Goal: Information Seeking & Learning: Compare options

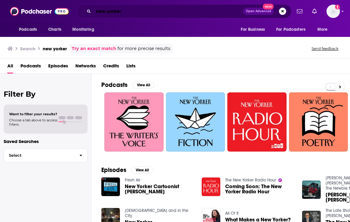
click at [124, 14] on input "new yorker" at bounding box center [168, 11] width 150 height 10
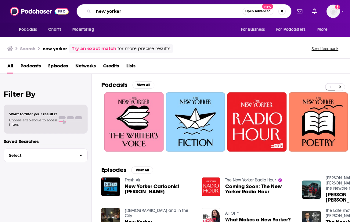
click at [124, 14] on input "new yorker" at bounding box center [167, 11] width 149 height 10
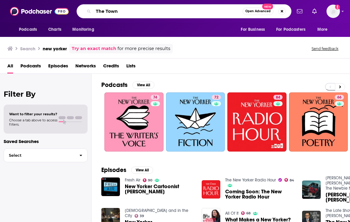
type input "The Town"
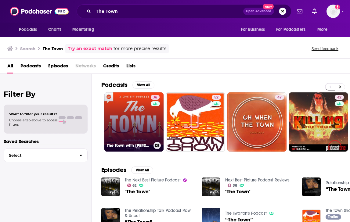
click at [136, 136] on link "76 The Town with [PERSON_NAME]" at bounding box center [133, 121] width 59 height 59
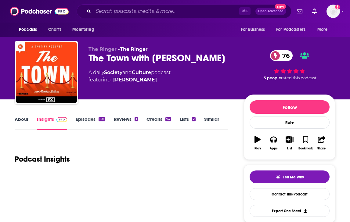
click at [208, 121] on link "Similar" at bounding box center [211, 123] width 15 height 14
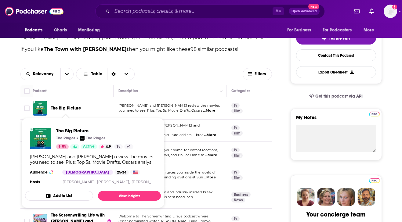
scroll to position [133, 0]
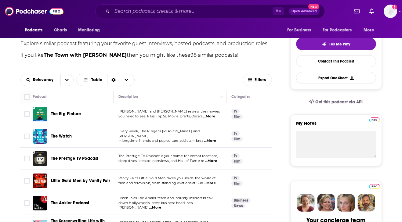
click at [212, 117] on span "...More" at bounding box center [209, 116] width 12 height 5
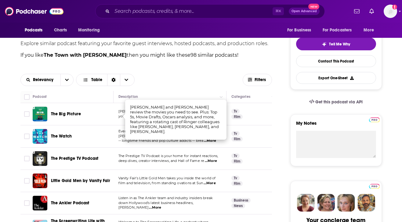
click at [175, 77] on div "Relevancy Table" at bounding box center [131, 80] width 222 height 12
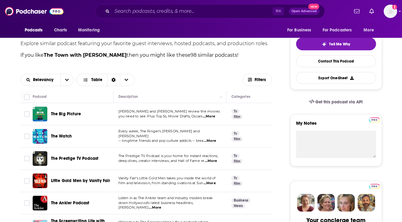
click at [213, 139] on span "...More" at bounding box center [210, 140] width 12 height 5
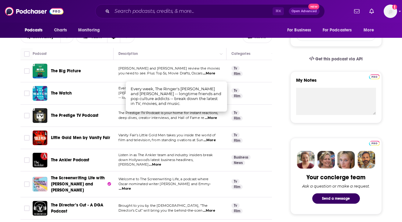
scroll to position [179, 0]
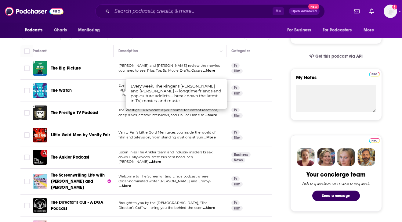
click at [127, 153] on span "Listen in as The Ankler team and industry insiders break" at bounding box center [165, 152] width 95 height 4
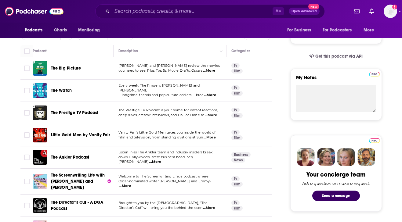
click at [161, 160] on span "...More" at bounding box center [155, 161] width 12 height 5
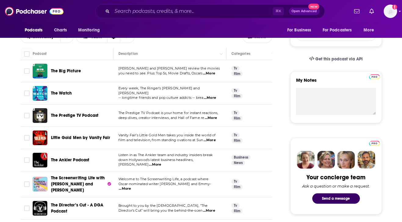
scroll to position [185, 0]
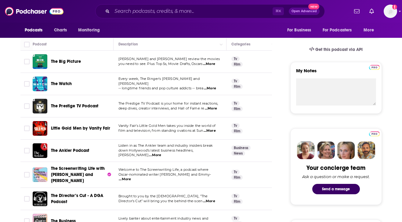
click at [161, 153] on span "...More" at bounding box center [155, 155] width 12 height 5
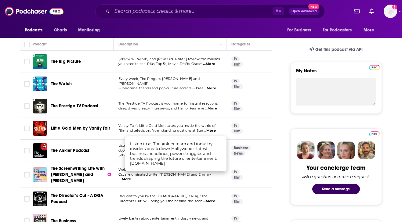
click at [76, 151] on span "The Ankler Podcast" at bounding box center [70, 150] width 38 height 5
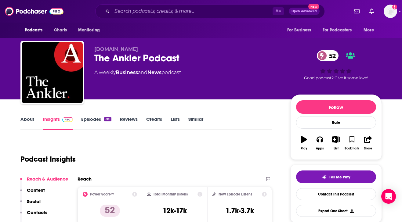
click at [32, 117] on link "About" at bounding box center [27, 123] width 14 height 14
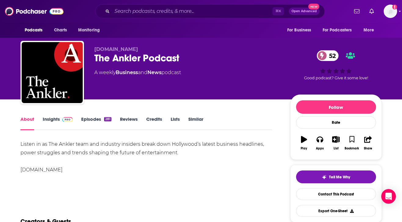
click at [200, 117] on link "Similar" at bounding box center [195, 123] width 15 height 14
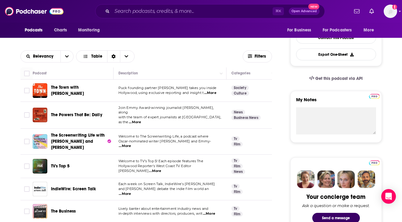
scroll to position [182, 0]
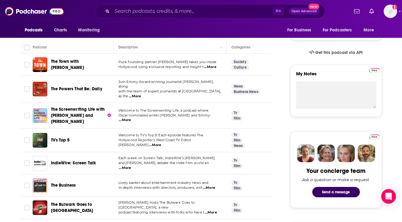
click at [141, 94] on span "...More" at bounding box center [135, 96] width 12 height 5
click at [131, 166] on span "...More" at bounding box center [125, 168] width 12 height 5
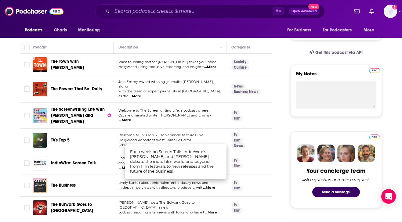
click at [130, 197] on td "[PERSON_NAME] hosts The Bulwark Goes to [GEOGRAPHIC_DATA], a new podcast featur…" at bounding box center [169, 208] width 113 height 22
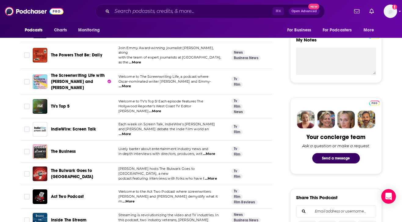
scroll to position [217, 0]
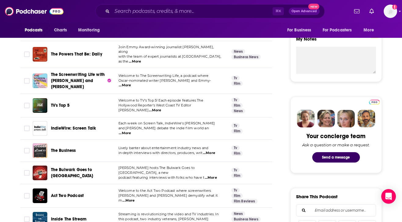
click at [214, 175] on span "...More" at bounding box center [211, 177] width 12 height 5
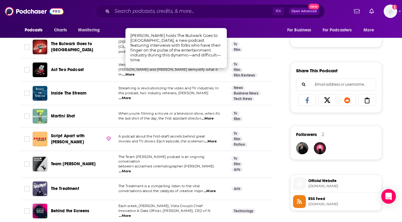
scroll to position [350, 0]
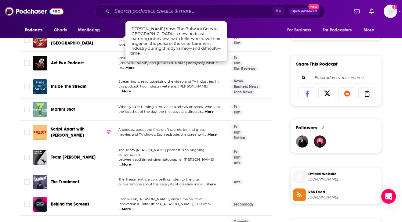
click at [131, 89] on span "...More" at bounding box center [125, 91] width 12 height 5
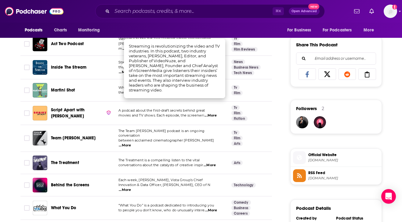
click at [155, 196] on td "“What You Do” is a podcast dedicated to introducing you to people you don’t kno…" at bounding box center [169, 207] width 113 height 23
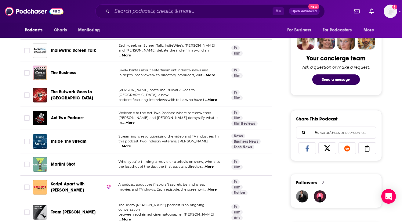
scroll to position [264, 0]
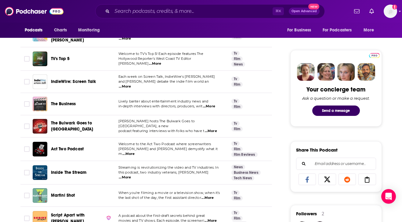
click at [215, 129] on span "...More" at bounding box center [211, 131] width 12 height 5
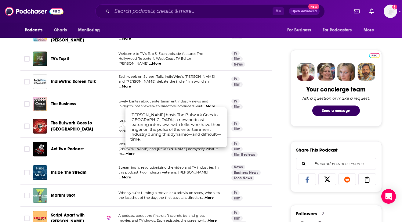
click at [116, 131] on td "[PERSON_NAME] hosts The Bulwark Goes to [GEOGRAPHIC_DATA], a new podcast featur…" at bounding box center [169, 126] width 113 height 22
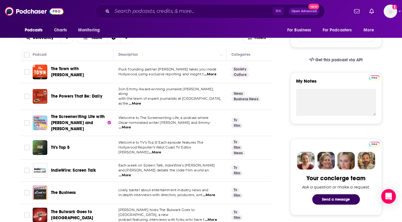
scroll to position [165, 0]
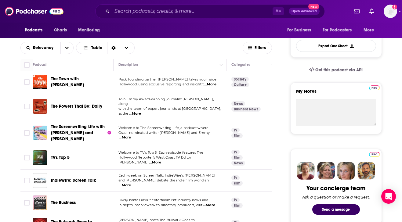
click at [141, 111] on span "...More" at bounding box center [135, 113] width 12 height 5
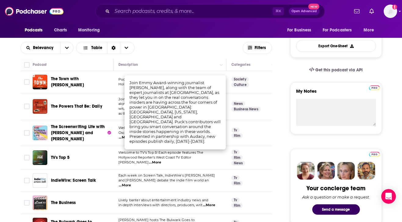
click at [131, 183] on span "...More" at bounding box center [125, 185] width 12 height 5
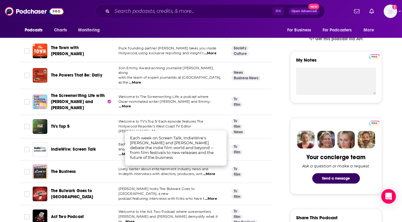
scroll to position [210, 0]
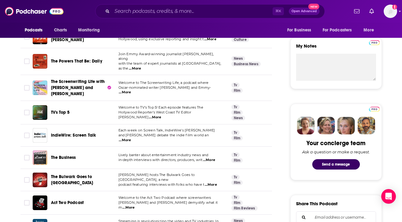
click at [213, 182] on span "...More" at bounding box center [211, 184] width 12 height 5
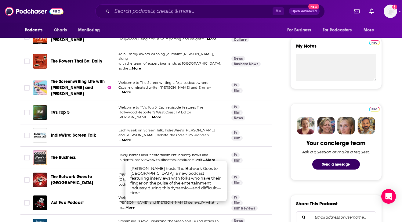
click at [105, 183] on div "The Bulwark Goes to [GEOGRAPHIC_DATA]" at bounding box center [82, 180] width 63 height 15
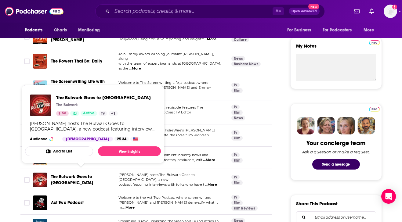
click at [69, 174] on span "The Bulwark Goes to [GEOGRAPHIC_DATA]" at bounding box center [72, 179] width 42 height 11
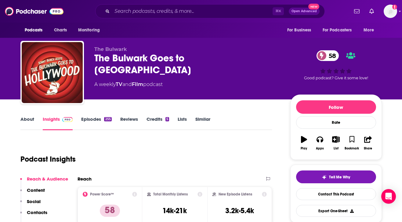
click at [119, 57] on div "The Bulwark Goes to [GEOGRAPHIC_DATA] 58" at bounding box center [187, 64] width 186 height 24
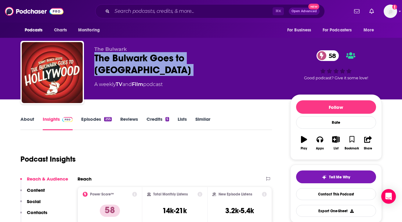
click at [119, 57] on div "The Bulwark Goes to [GEOGRAPHIC_DATA] 58" at bounding box center [187, 64] width 186 height 24
copy div "The Bulwark Goes to [GEOGRAPHIC_DATA] 58"
